Goal: Task Accomplishment & Management: Use online tool/utility

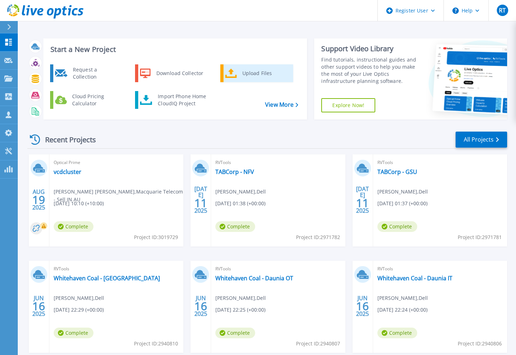
click at [256, 72] on div "Upload Files" at bounding box center [265, 73] width 53 height 14
click at [11, 259] on div "Dashboard Dashboard Request Capture Request Capture Projects Projects Search Pr…" at bounding box center [9, 194] width 18 height 322
click at [407, 31] on div "Start a New Project Request a Collection Download Collector Upload Files Cloud …" at bounding box center [267, 186] width 498 height 372
click at [138, 165] on span "Optical Prime" at bounding box center [116, 163] width 125 height 8
click at [117, 173] on div "Optical Prime vcdcluster Charles Wei Shao , Macquarie Telecom - Sell IN AU 08/1…" at bounding box center [116, 200] width 134 height 92
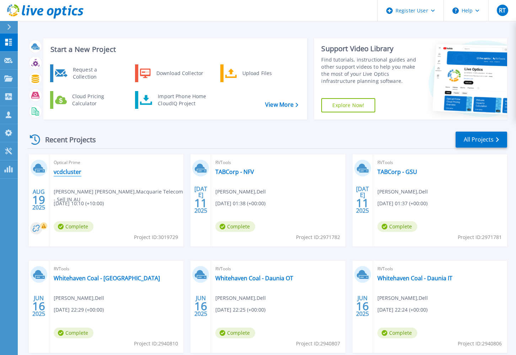
click at [71, 172] on link "vcdcluster" at bounding box center [68, 171] width 28 height 7
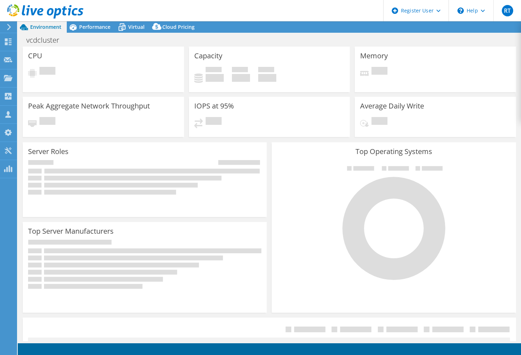
select select "USD"
select select "[GEOGRAPHIC_DATA]"
select select "AUD"
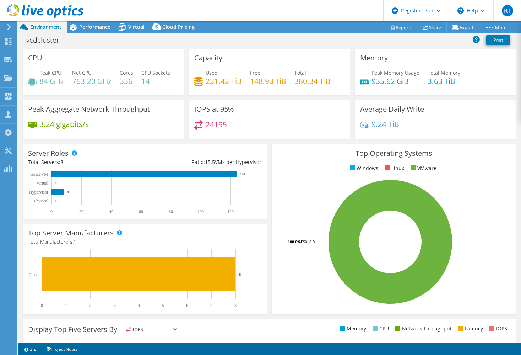
click at [263, 38] on div "vcdcluster Print" at bounding box center [270, 39] width 504 height 13
click at [263, 40] on div "vcdcluster Print" at bounding box center [270, 39] width 504 height 13
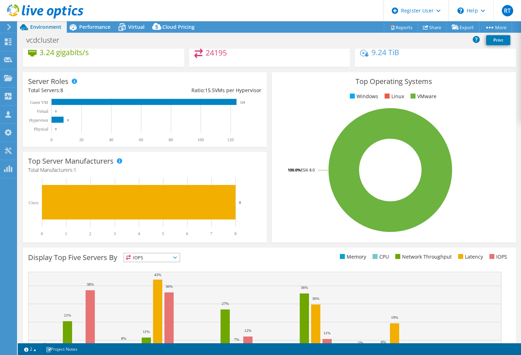
scroll to position [139, 0]
